Goal: Task Accomplishment & Management: Manage account settings

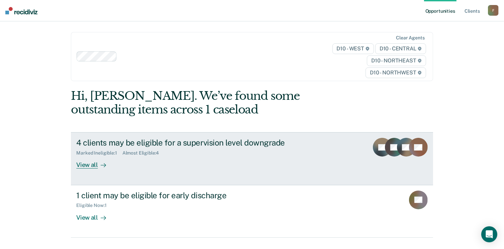
click at [91, 164] on div "View all" at bounding box center [94, 162] width 37 height 13
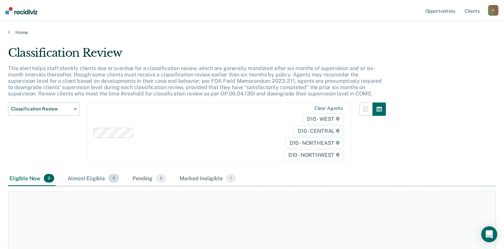
click at [82, 176] on div "Almost Eligible 4" at bounding box center [93, 179] width 54 height 15
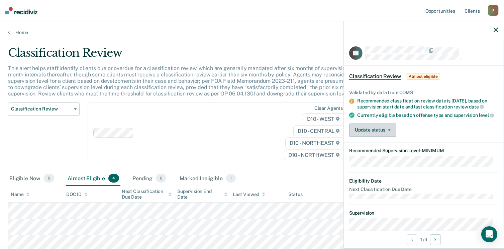
click at [375, 134] on button "Update status" at bounding box center [372, 130] width 47 height 13
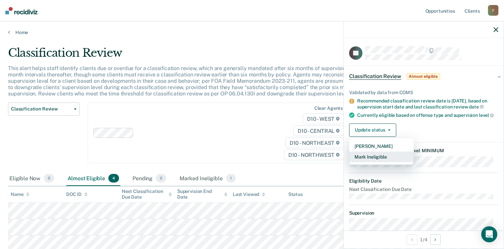
click at [382, 161] on button "Mark Ineligible" at bounding box center [381, 157] width 65 height 11
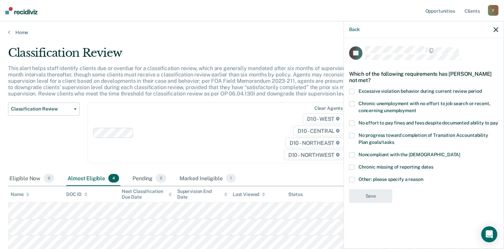
click at [353, 179] on span at bounding box center [351, 179] width 5 height 5
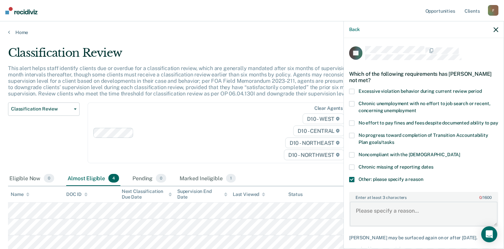
click at [376, 215] on textarea "Enter at least 3 characters 0 / 1600" at bounding box center [424, 214] width 148 height 25
drag, startPoint x: 355, startPoint y: 219, endPoint x: 400, endPoint y: 219, distance: 44.8
click at [400, 219] on textarea "Subject is a lifer" at bounding box center [424, 214] width 148 height 25
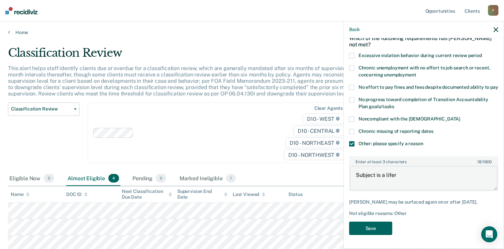
type textarea "Subject is a lifer"
click at [378, 229] on button "Save" at bounding box center [370, 229] width 43 height 14
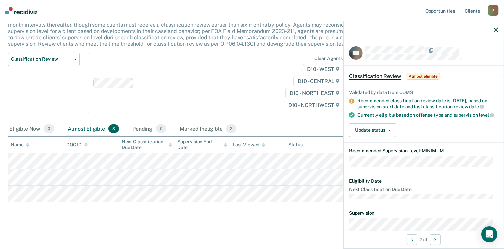
scroll to position [0, 0]
click at [371, 134] on button "Update status" at bounding box center [372, 130] width 47 height 13
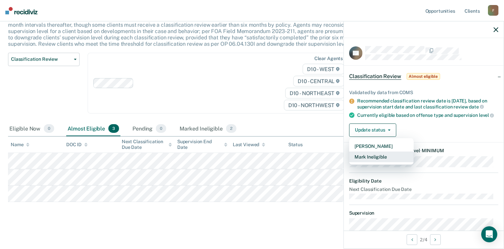
click at [369, 160] on button "Mark Ineligible" at bounding box center [381, 157] width 65 height 11
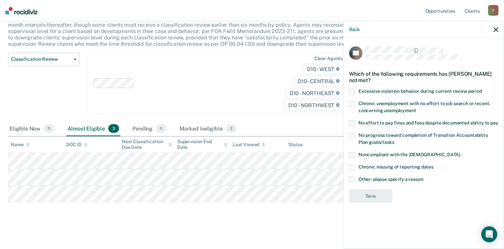
click at [357, 179] on label "Other: please specify a reason" at bounding box center [423, 180] width 149 height 7
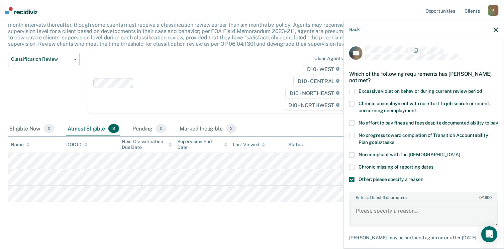
click at [375, 216] on textarea "Enter at least 3 characters 0 / 1600" at bounding box center [424, 214] width 148 height 25
paste textarea "Subject is a lifer"
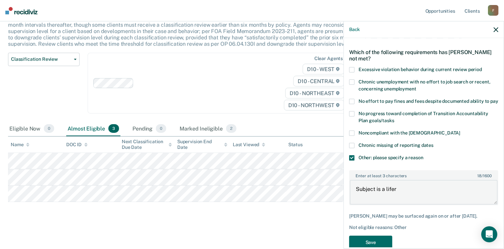
scroll to position [47, 0]
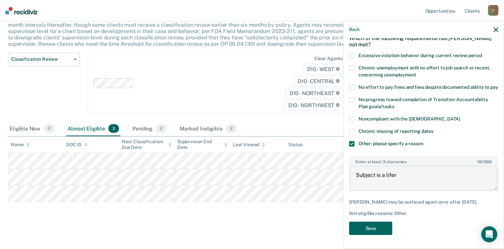
type textarea "Subject is a lifer"
click at [355, 226] on button "Save" at bounding box center [370, 229] width 43 height 14
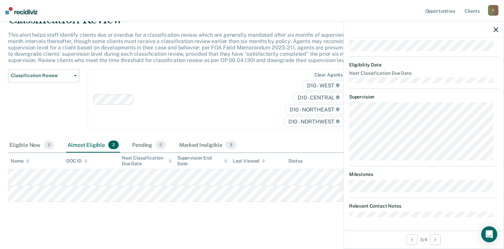
scroll to position [0, 0]
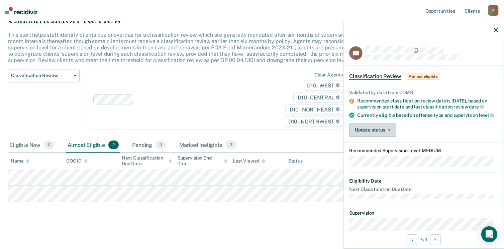
click at [377, 134] on button "Update status" at bounding box center [372, 130] width 47 height 13
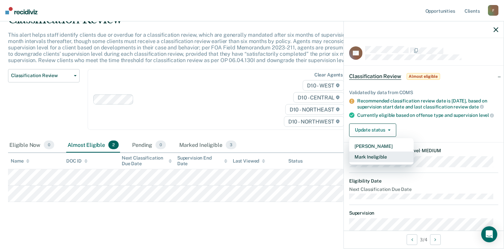
click at [375, 161] on button "Mark Ineligible" at bounding box center [381, 157] width 65 height 11
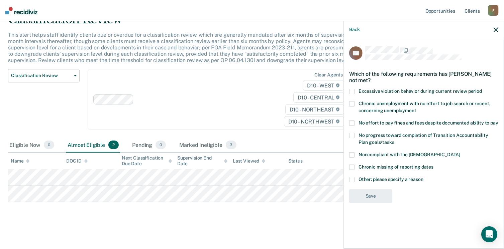
click at [352, 179] on span at bounding box center [351, 179] width 5 height 5
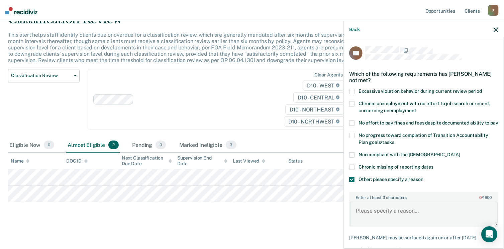
click at [371, 209] on textarea "Enter at least 3 characters 0 / 1600" at bounding box center [424, 214] width 148 height 25
paste textarea "Subject is a lifer"
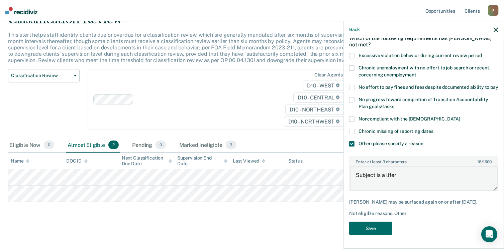
scroll to position [41, 0]
type textarea "Subject is a lifer"
click at [376, 227] on button "Save" at bounding box center [370, 229] width 43 height 14
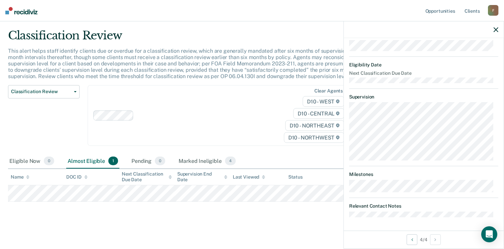
scroll to position [0, 0]
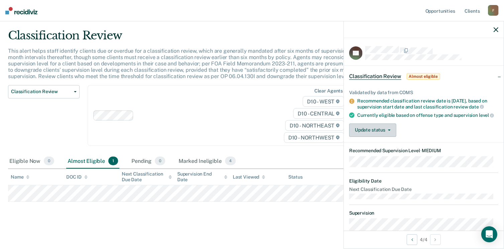
click at [384, 137] on button "Update status" at bounding box center [372, 130] width 47 height 13
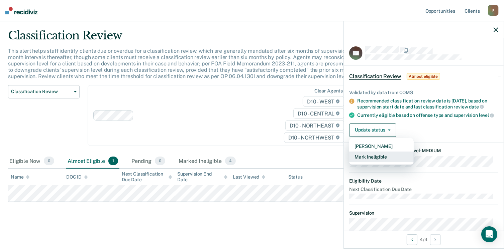
click at [384, 161] on button "Mark Ineligible" at bounding box center [381, 157] width 65 height 11
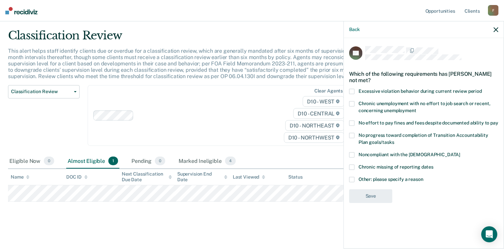
click at [351, 178] on span at bounding box center [351, 179] width 5 height 5
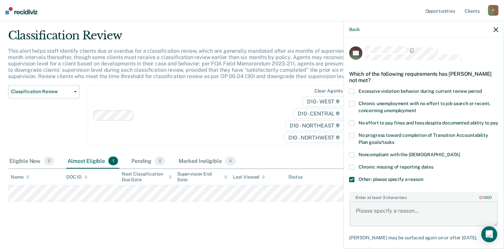
click at [378, 214] on textarea "Enter at least 3 characters 0 / 1600" at bounding box center [424, 214] width 148 height 25
paste textarea "Subject is a lifer"
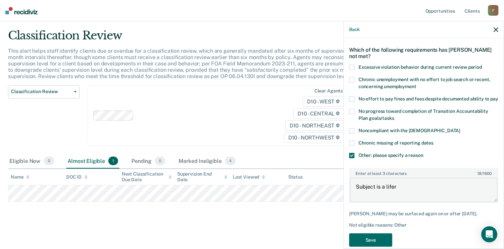
scroll to position [47, 0]
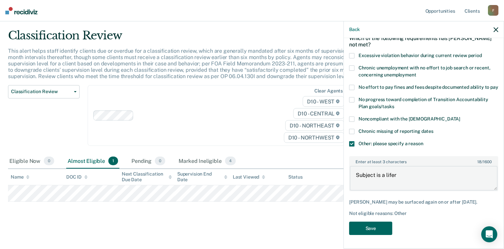
type textarea "Subject is a lifer"
click at [365, 226] on button "Save" at bounding box center [370, 229] width 43 height 14
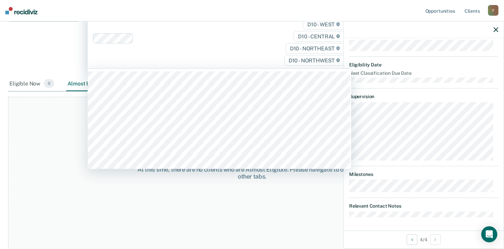
scroll to position [93, 0]
click at [497, 32] on icon "button" at bounding box center [496, 29] width 5 height 5
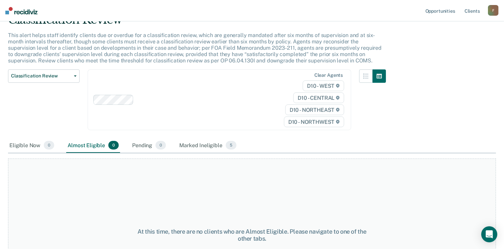
scroll to position [0, 0]
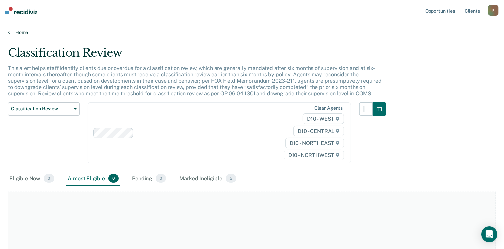
click at [24, 31] on link "Home" at bounding box center [252, 32] width 488 height 6
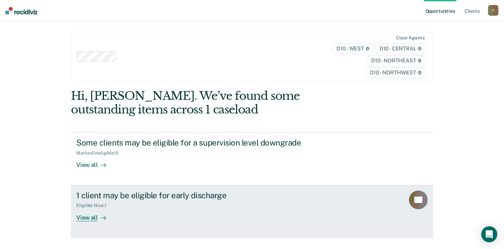
click at [90, 214] on div "View all" at bounding box center [94, 215] width 37 height 13
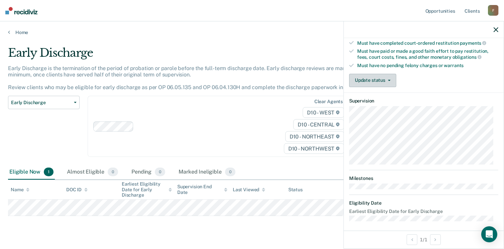
click at [376, 79] on button "Update status" at bounding box center [372, 80] width 47 height 13
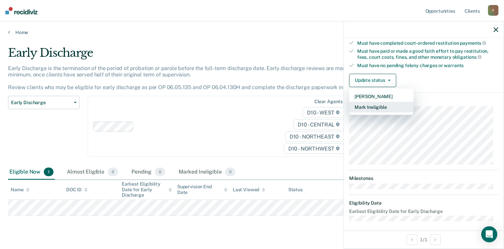
click at [374, 102] on button "Mark Ineligible" at bounding box center [381, 107] width 65 height 11
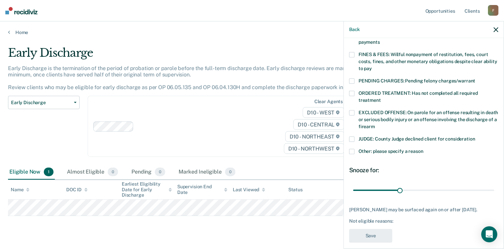
scroll to position [190, 0]
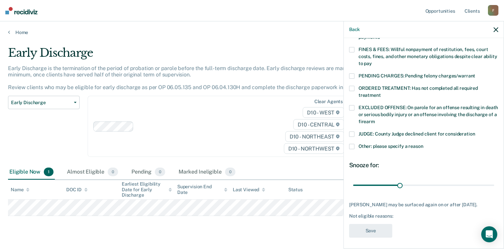
click at [352, 144] on span at bounding box center [351, 146] width 5 height 5
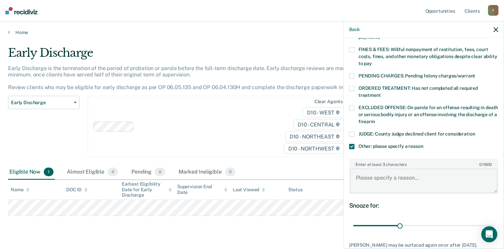
click at [379, 169] on textarea "Enter at least 3 characters 0 / 1600" at bounding box center [424, 181] width 148 height 25
paste textarea "Subject is a lifer"
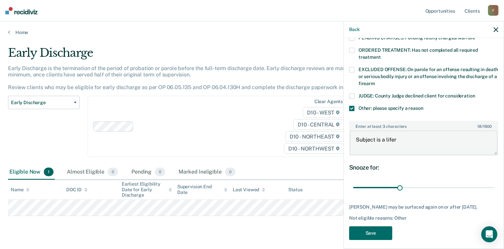
scroll to position [230, 0]
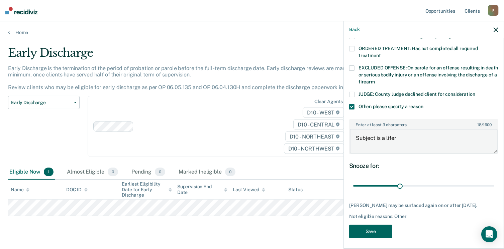
type textarea "Subject is a lifer"
click at [372, 225] on button "Save" at bounding box center [370, 232] width 43 height 14
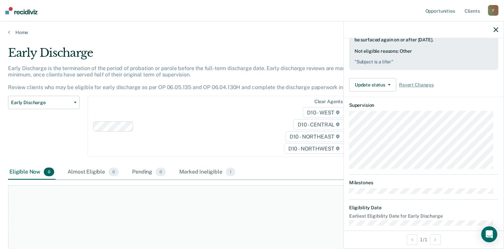
click at [497, 28] on icon "button" at bounding box center [496, 29] width 5 height 5
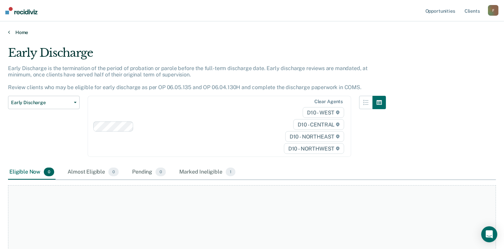
click at [20, 30] on link "Home" at bounding box center [252, 32] width 488 height 6
